Goal: Information Seeking & Learning: Learn about a topic

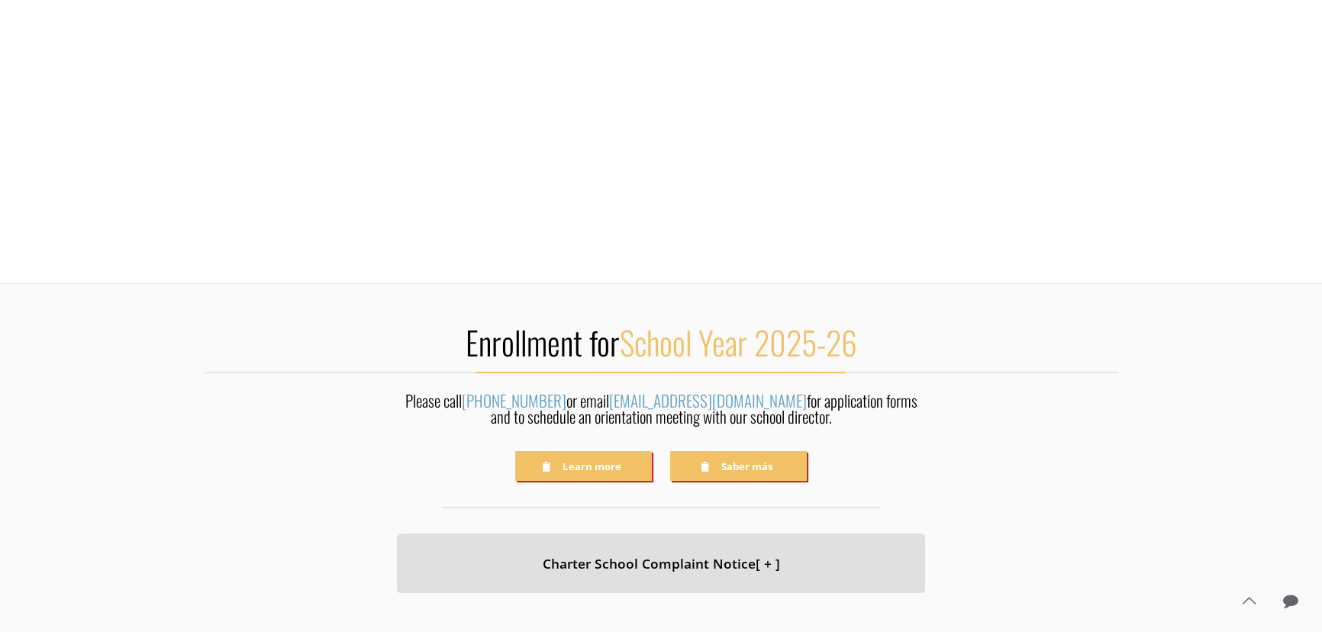
scroll to position [346, 0]
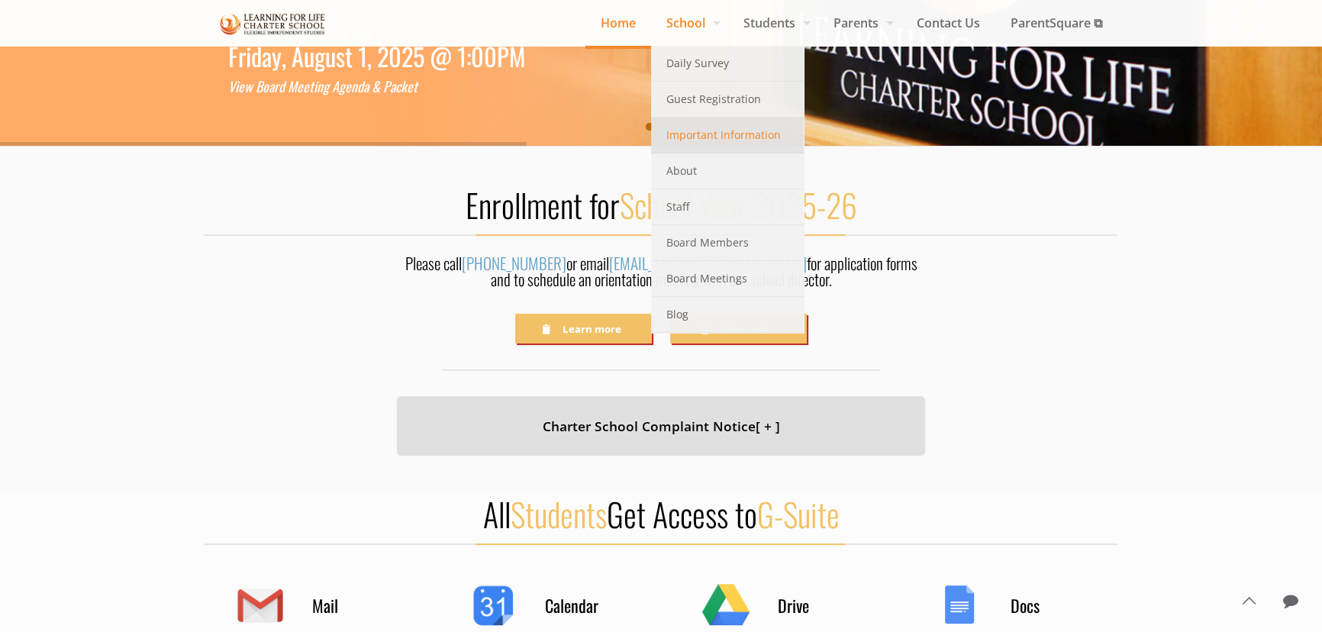
click at [689, 138] on span "Important Information" at bounding box center [723, 135] width 114 height 20
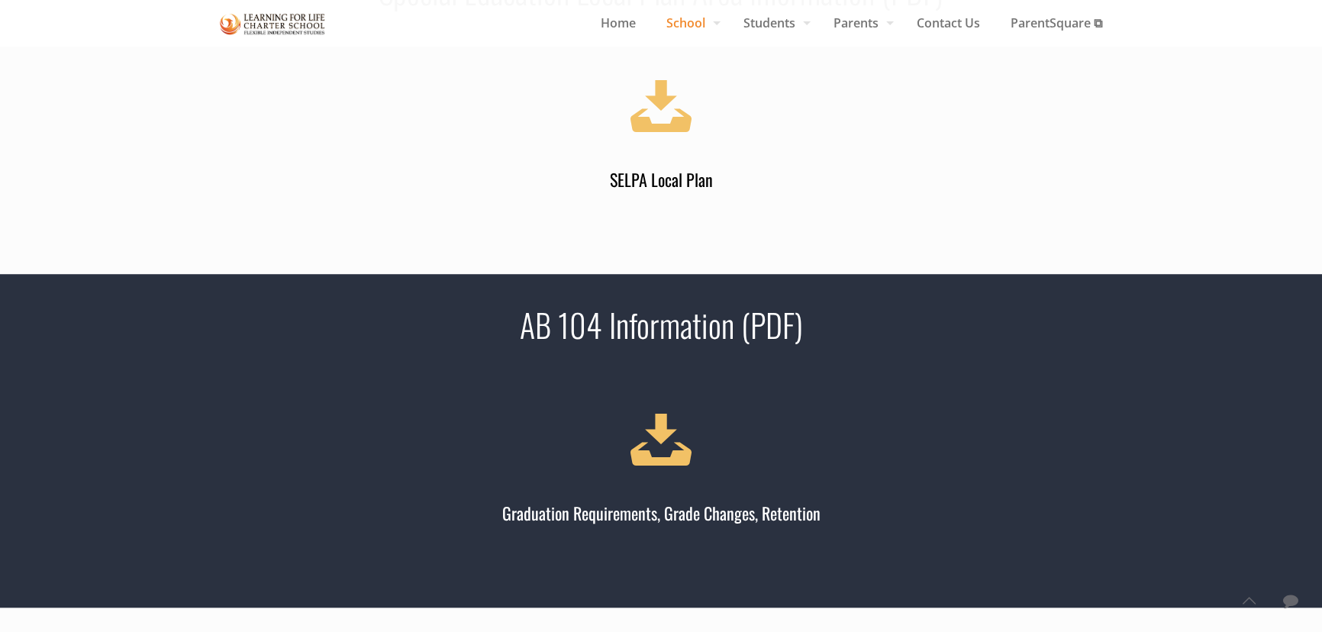
scroll to position [1318, 0]
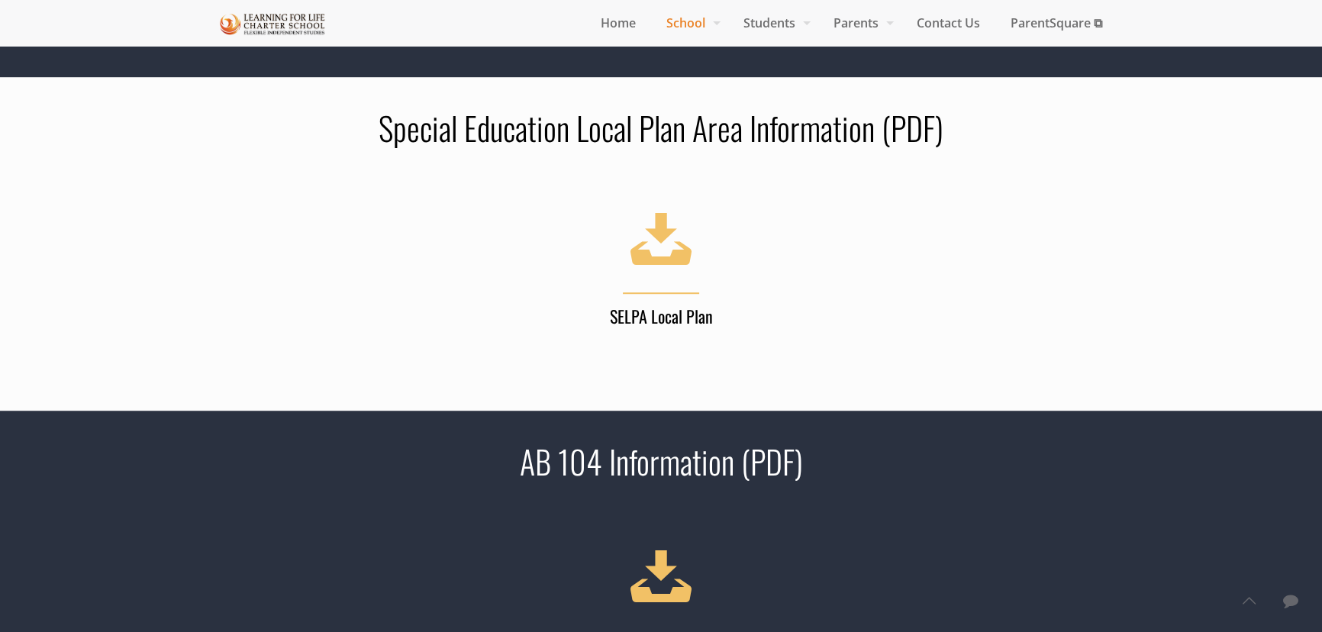
click at [650, 240] on icon at bounding box center [660, 236] width 85 height 83
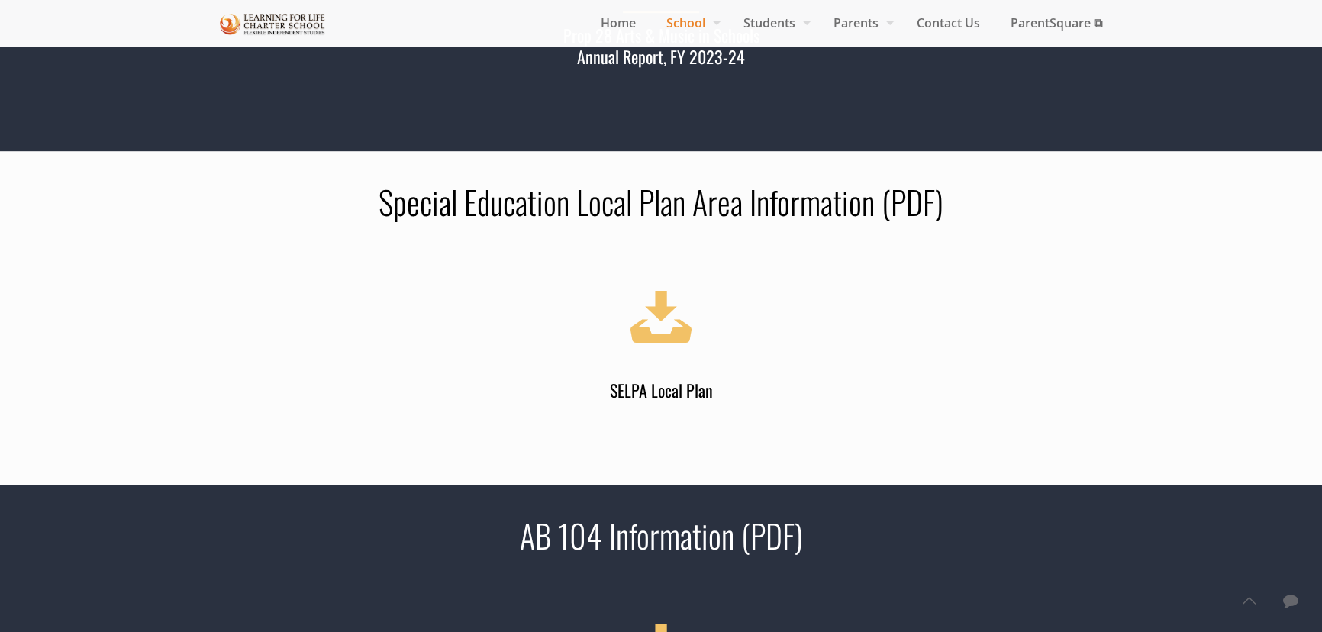
scroll to position [1179, 0]
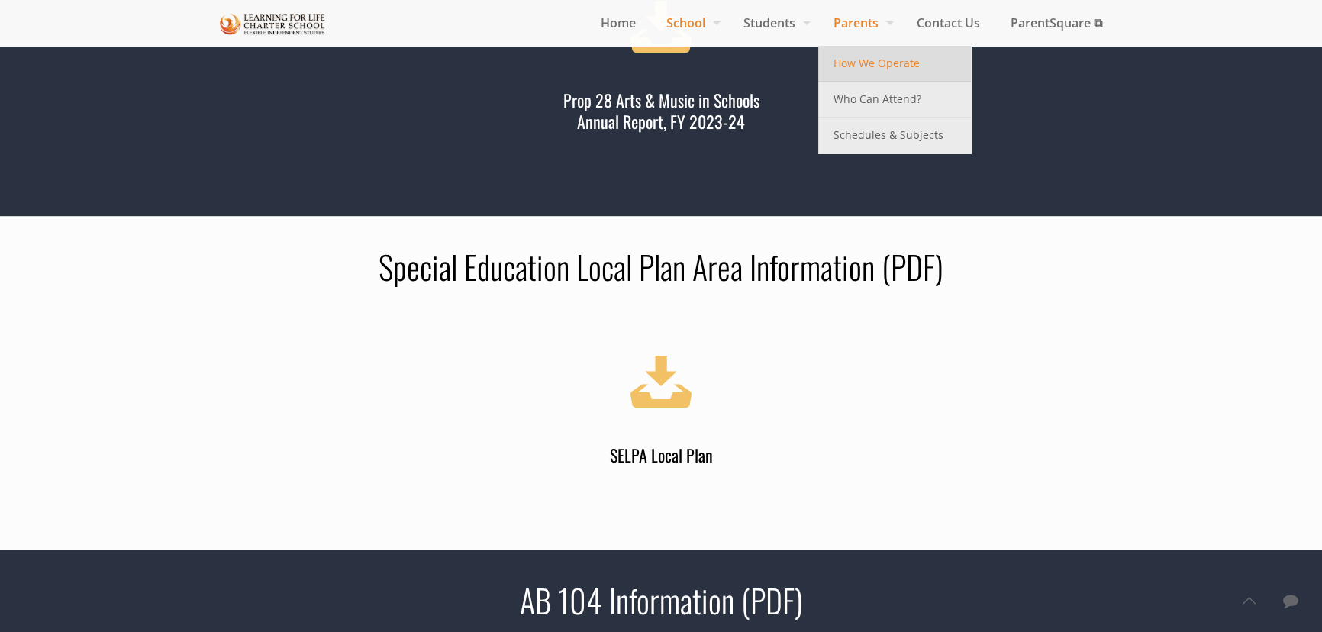
click at [841, 66] on span "How We Operate" at bounding box center [876, 63] width 86 height 20
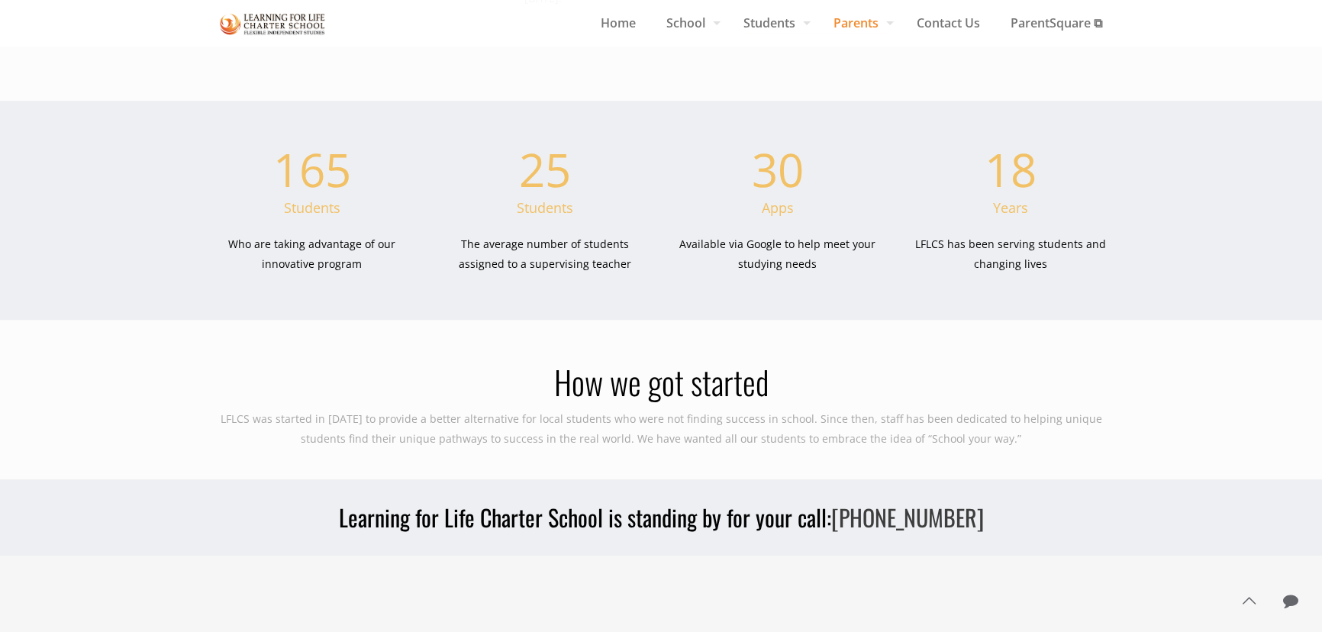
scroll to position [1734, 0]
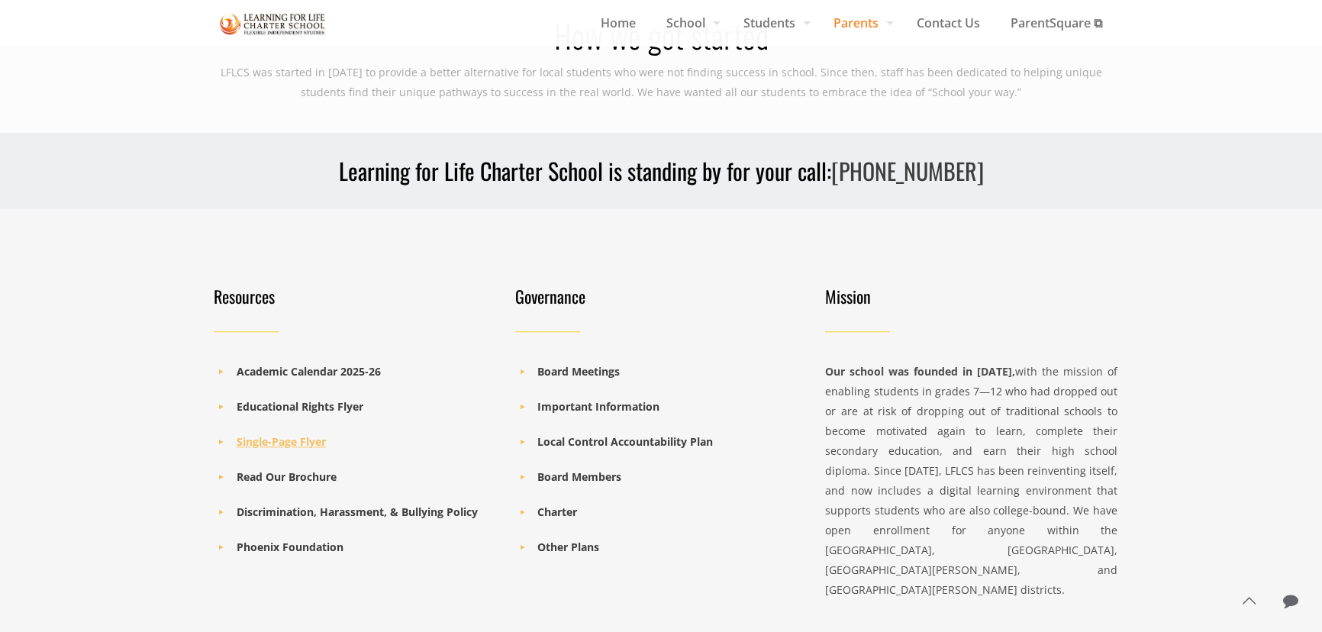
click at [282, 434] on b "Single-Page Flyer" at bounding box center [281, 441] width 89 height 14
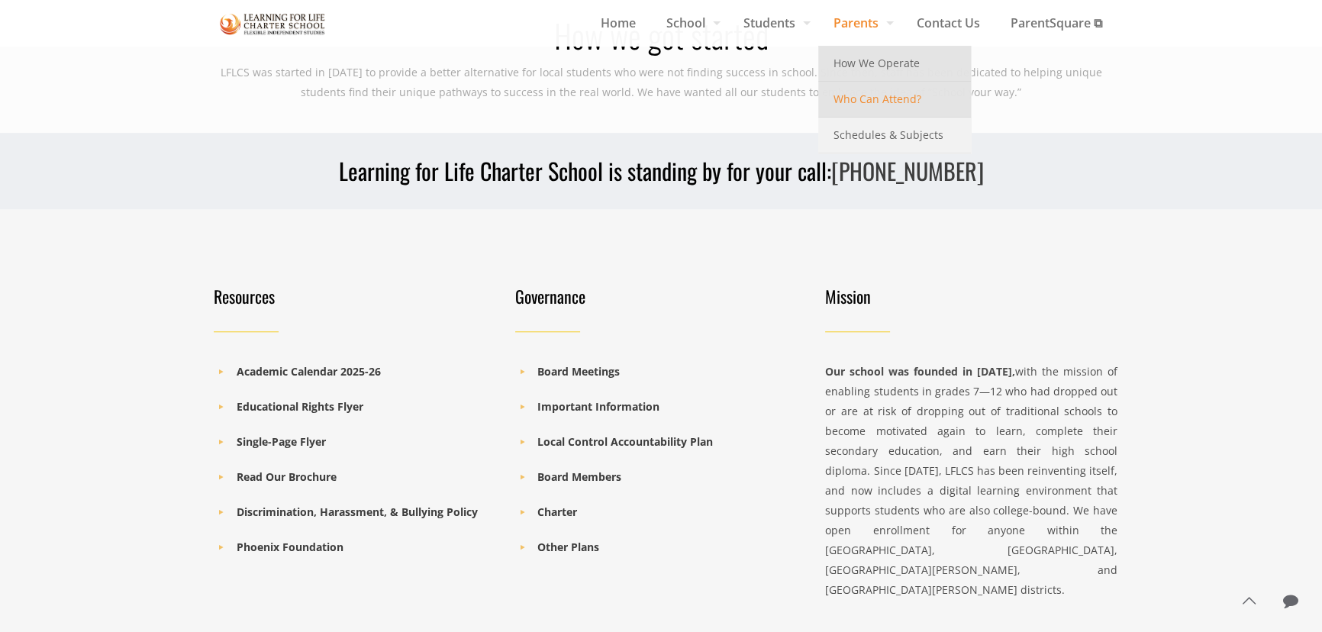
click at [842, 98] on span "Who Can Attend?" at bounding box center [877, 99] width 88 height 20
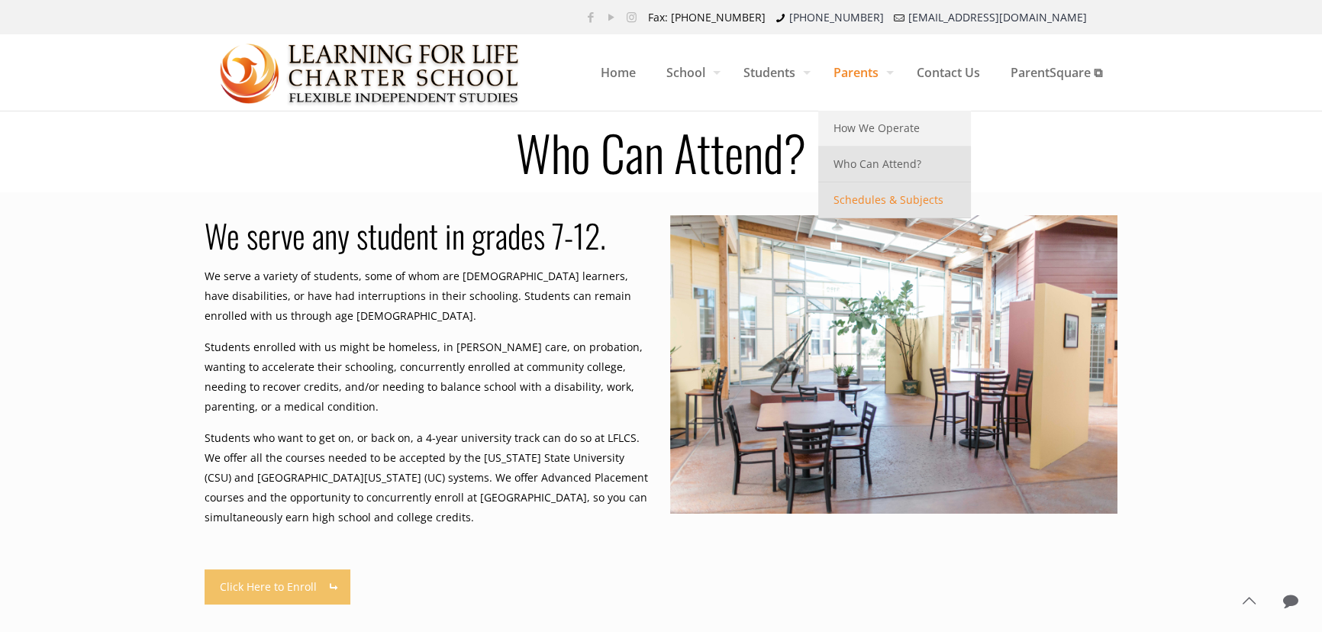
click at [873, 208] on span "Schedules & Subjects" at bounding box center [888, 200] width 110 height 20
click at [873, 199] on span "Schedules & Subjects" at bounding box center [888, 200] width 110 height 20
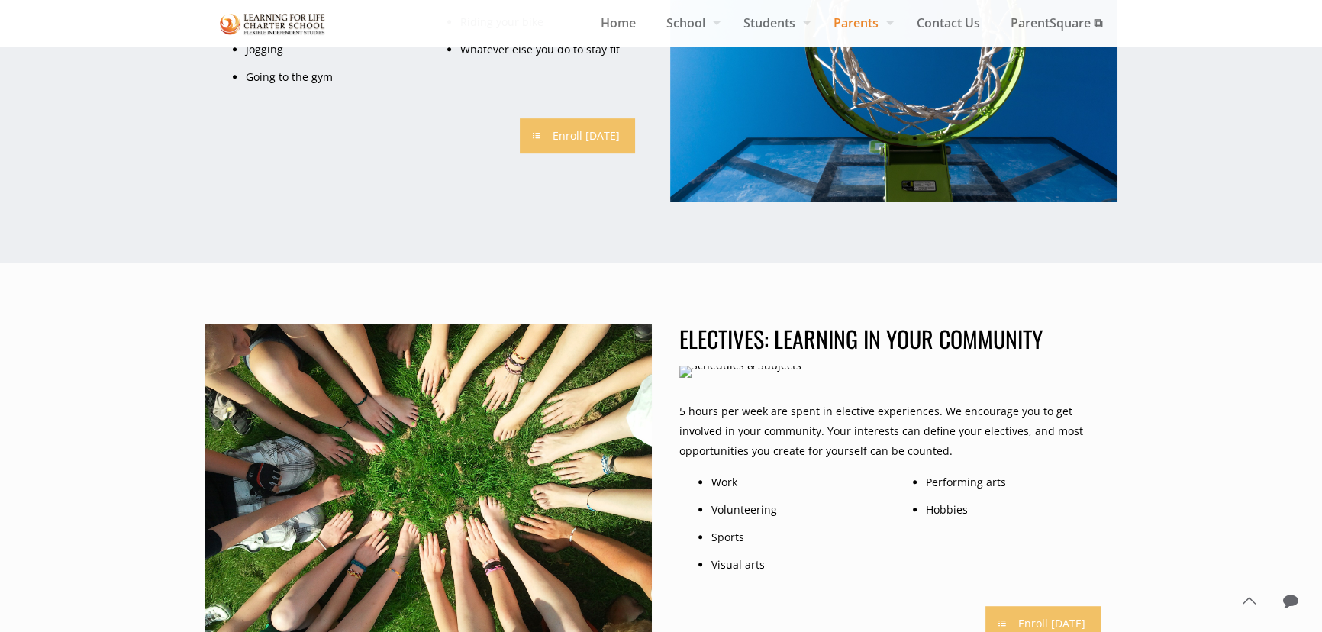
scroll to position [1387, 0]
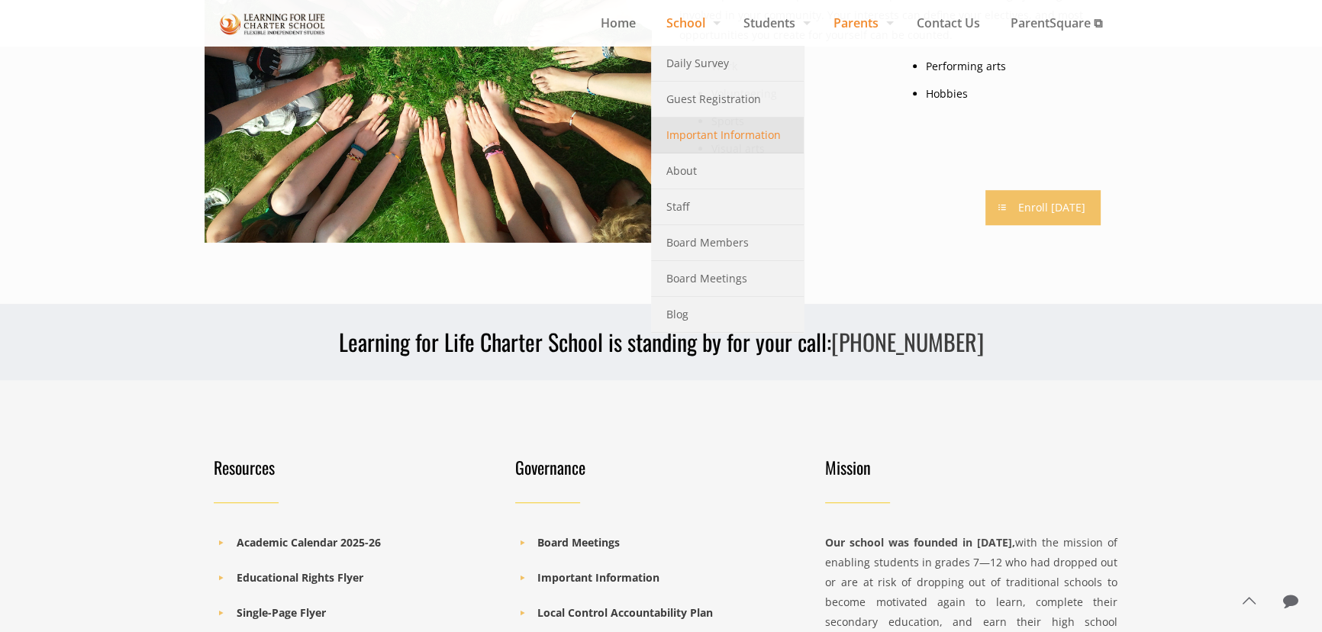
click at [682, 130] on span "Important Information" at bounding box center [723, 135] width 114 height 20
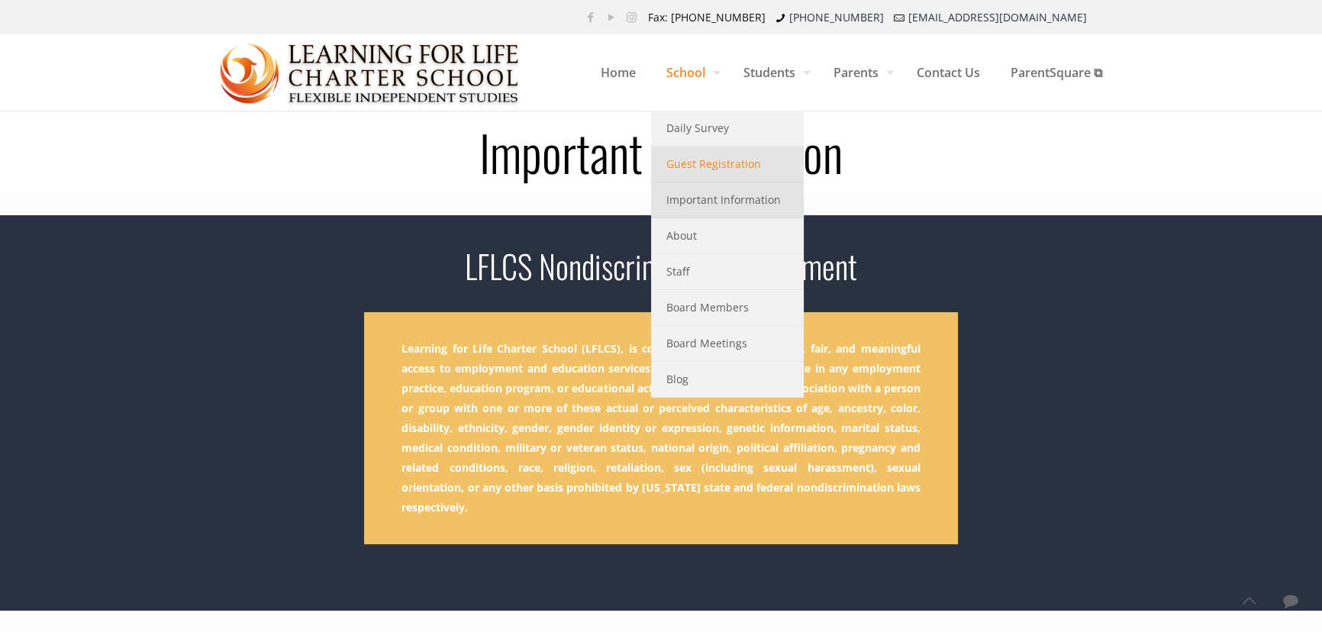
click at [686, 166] on span "Guest Registration" at bounding box center [713, 164] width 95 height 20
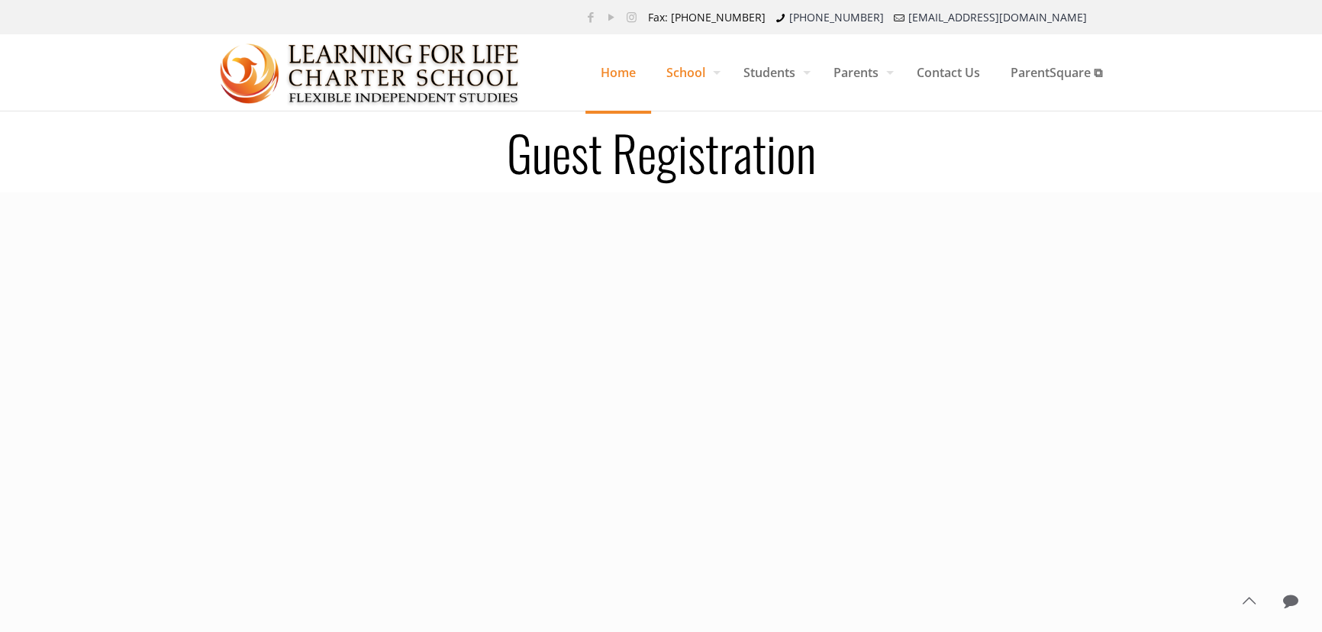
click at [601, 73] on span "Home" at bounding box center [618, 73] width 66 height 46
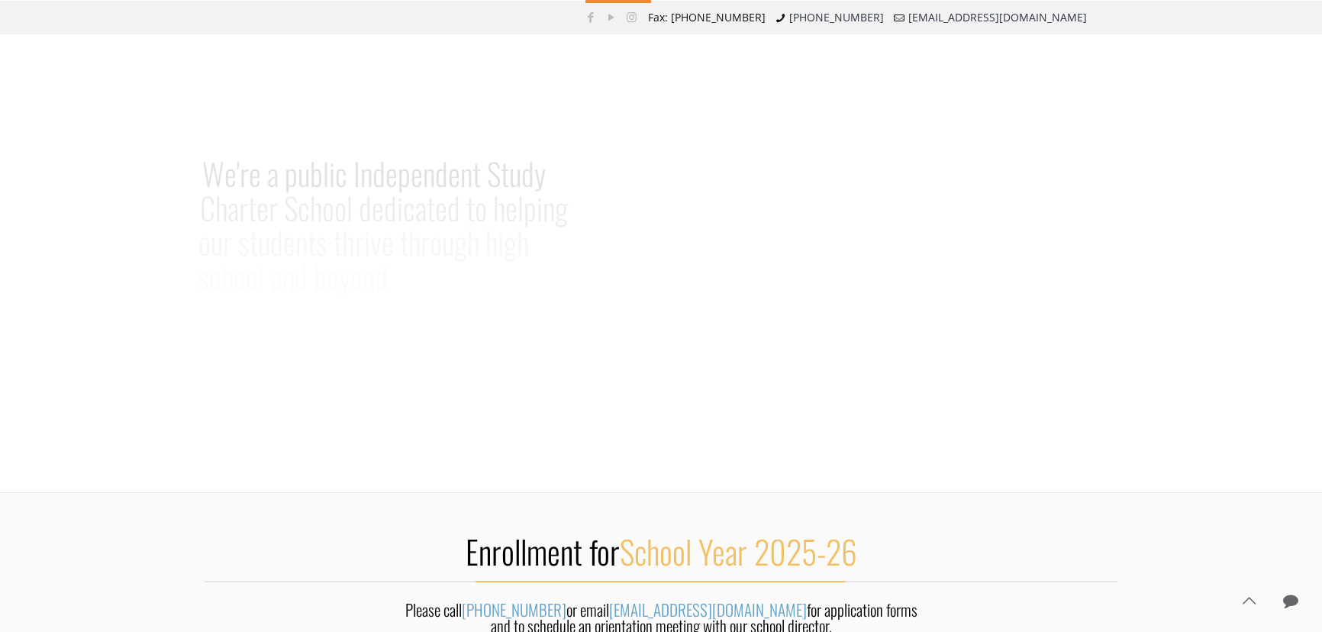
scroll to position [416, 0]
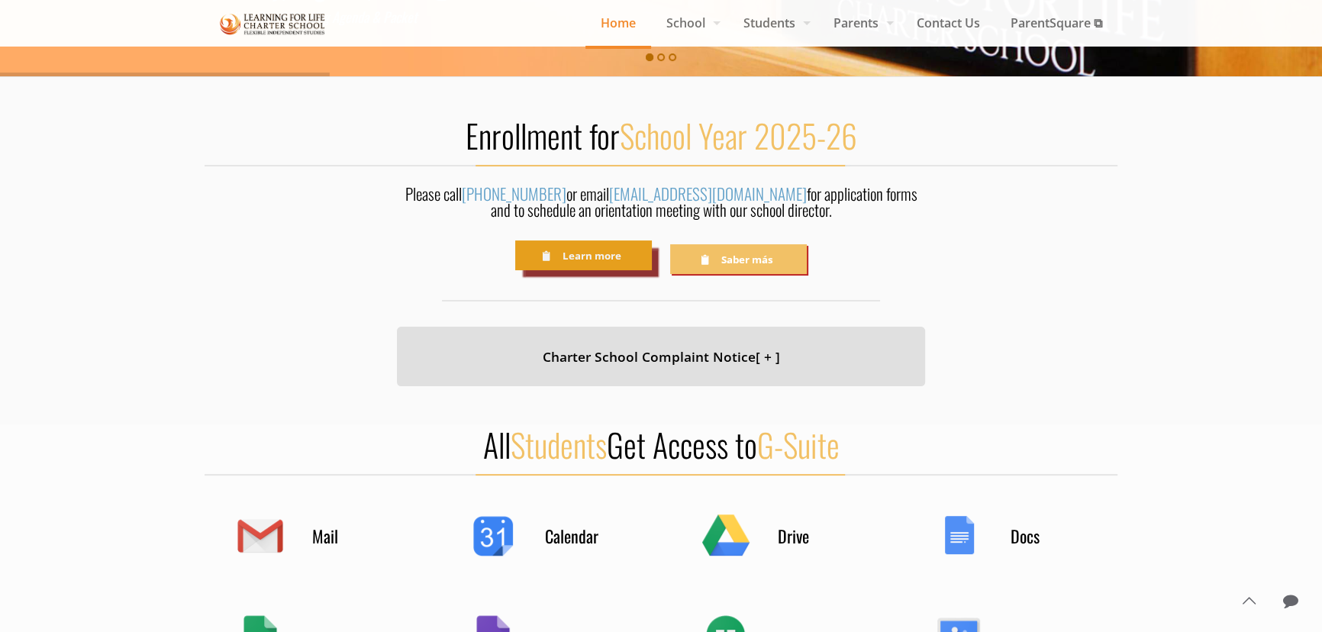
click at [601, 265] on link "Learn more" at bounding box center [583, 255] width 137 height 30
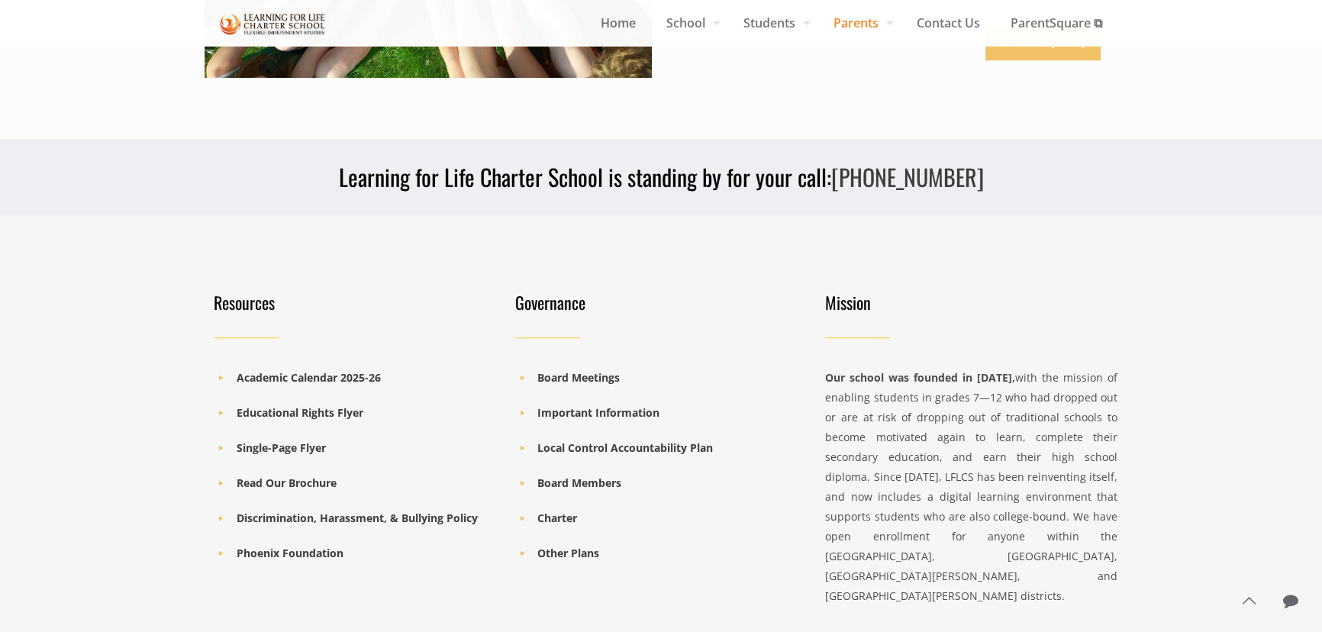
scroll to position [1679, 0]
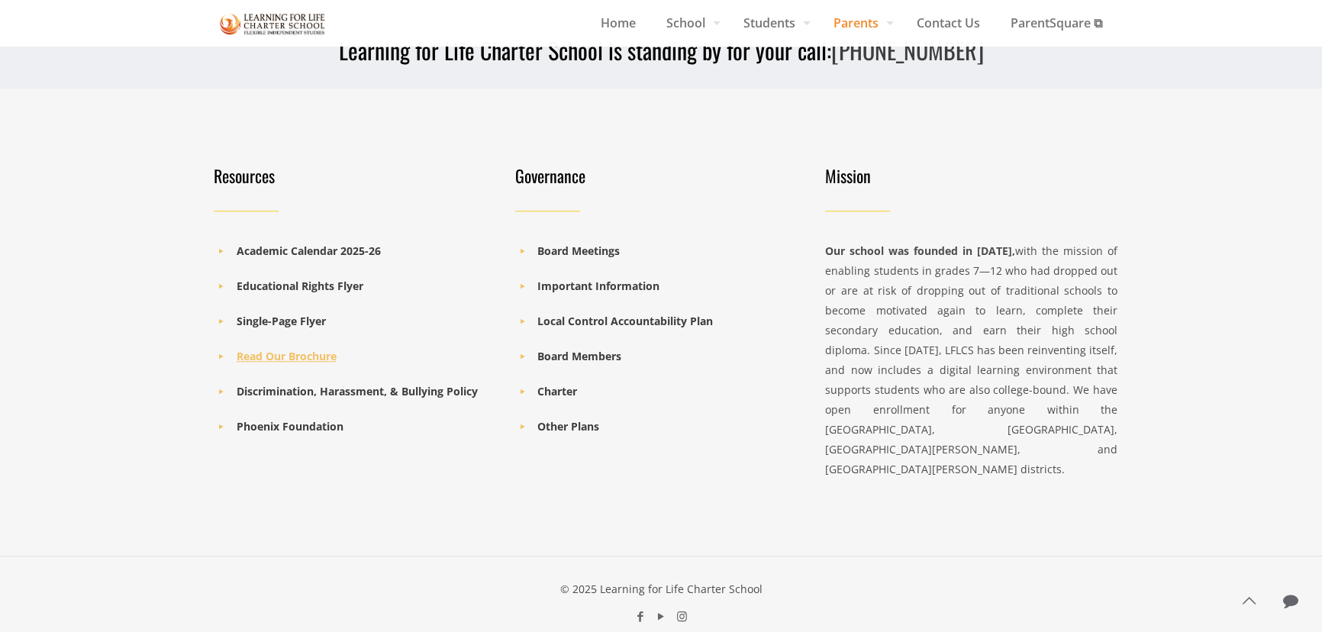
click at [297, 357] on b "Read Our Brochure" at bounding box center [287, 356] width 100 height 14
click at [556, 424] on b "Other Plans" at bounding box center [568, 426] width 62 height 14
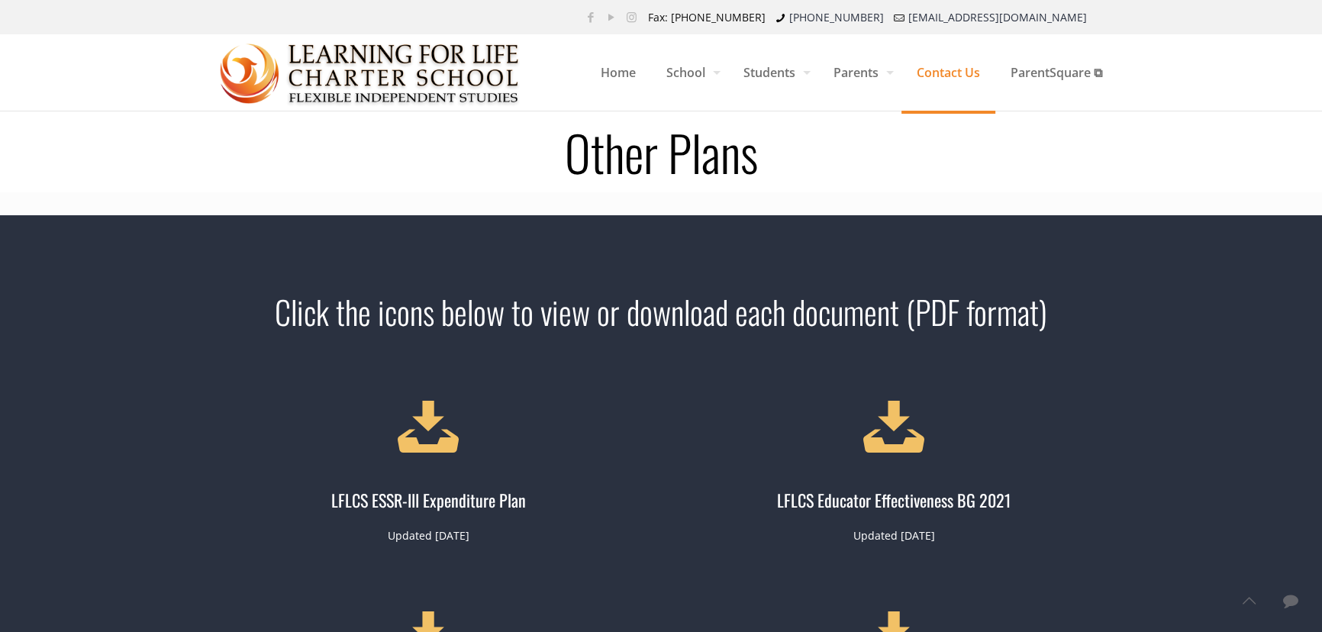
click at [942, 66] on span "Contact Us" at bounding box center [948, 73] width 94 height 46
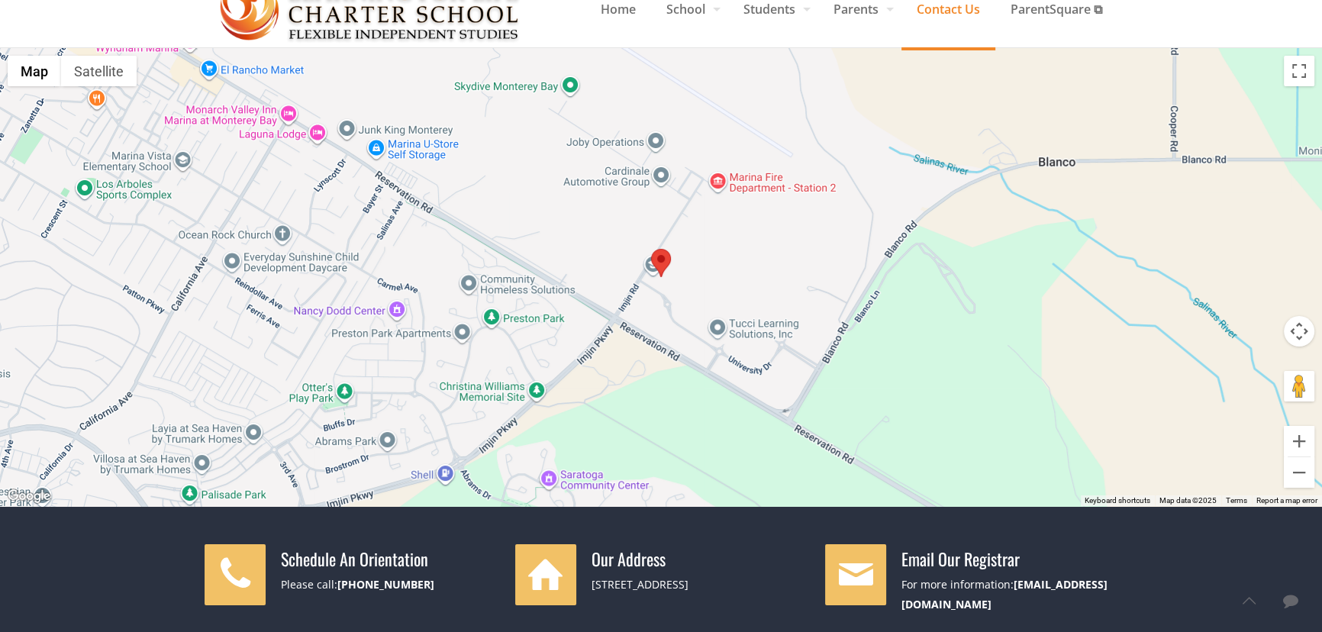
scroll to position [138, 0]
